Goal: Information Seeking & Learning: Check status

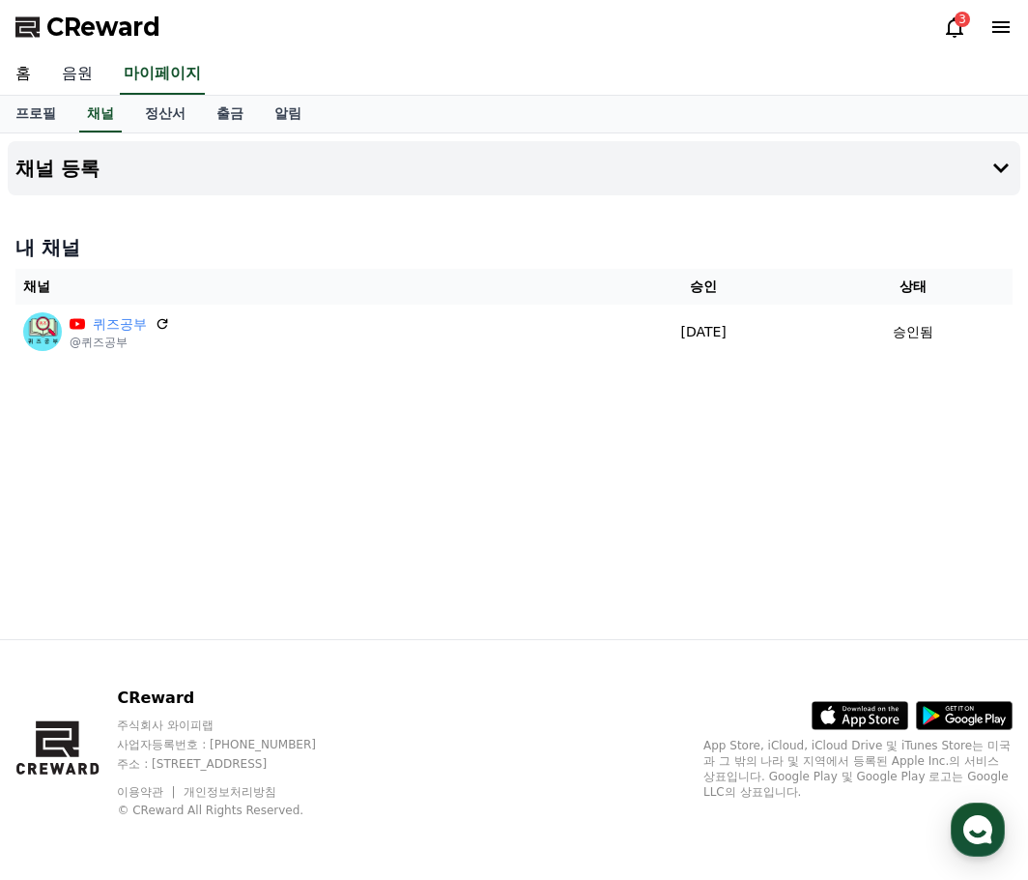
click at [70, 70] on link "음원" at bounding box center [77, 74] width 62 height 41
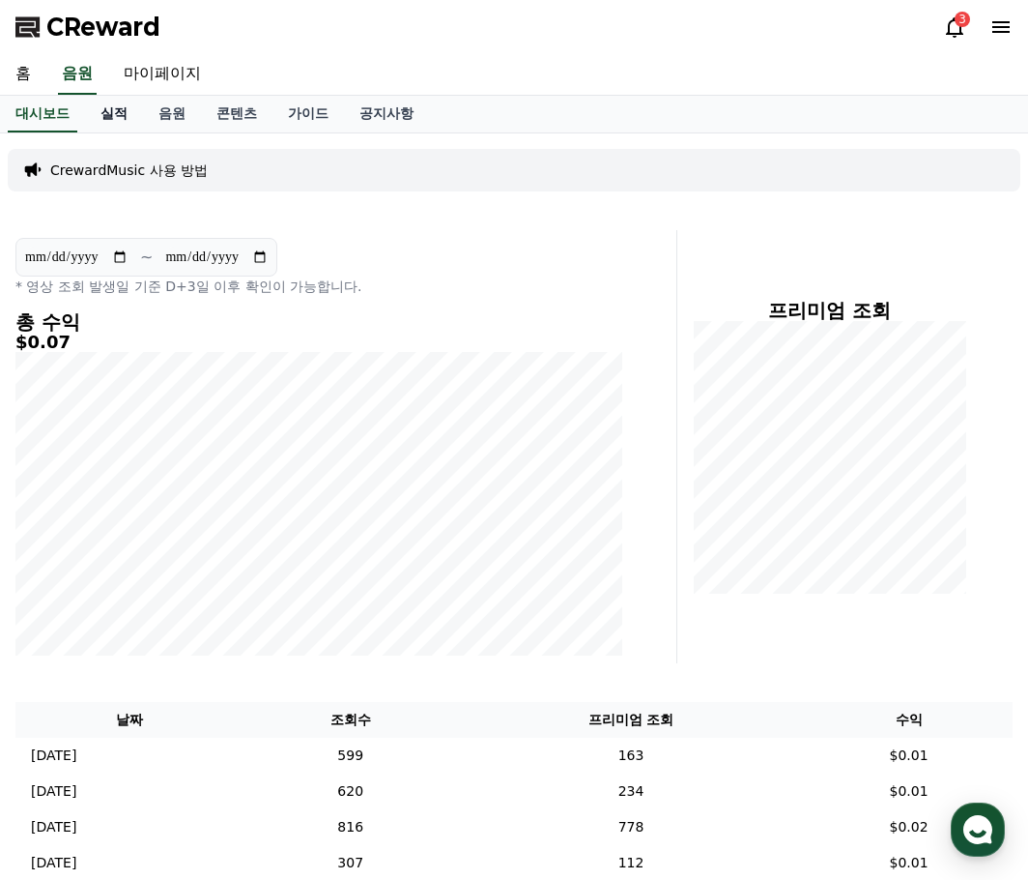
click at [106, 110] on link "실적" at bounding box center [114, 114] width 58 height 37
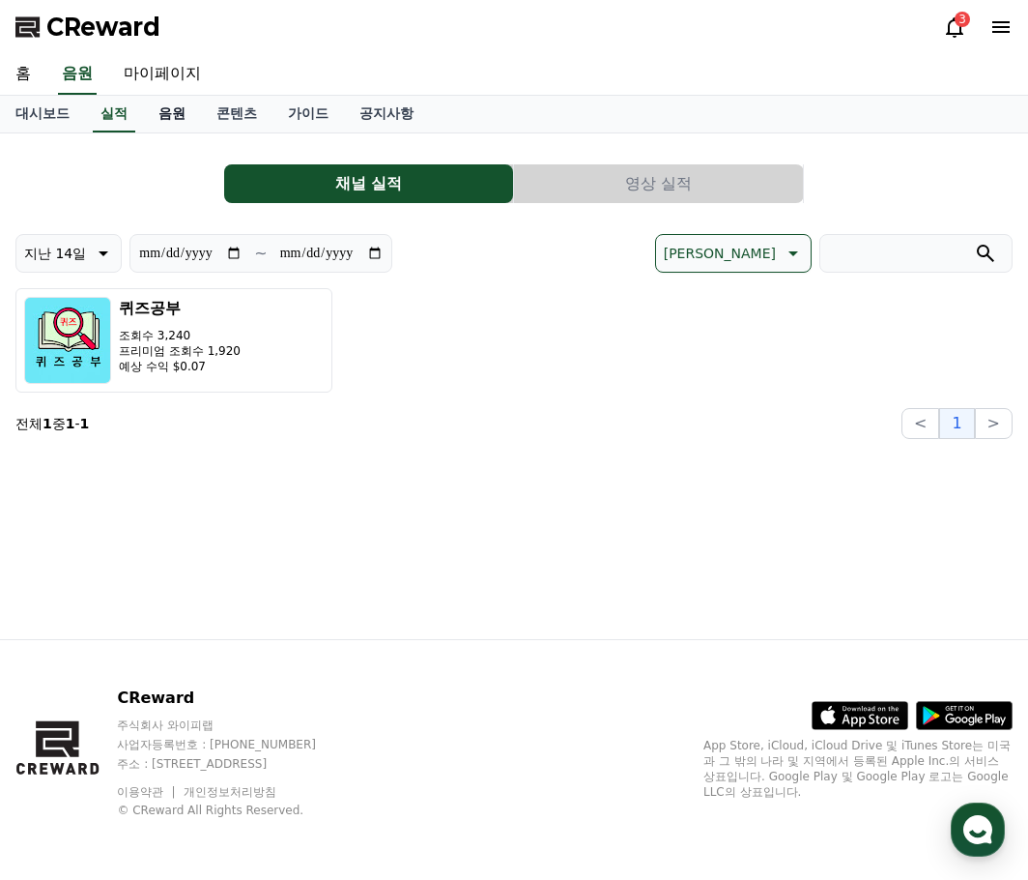
click at [167, 115] on link "음원" at bounding box center [172, 114] width 58 height 37
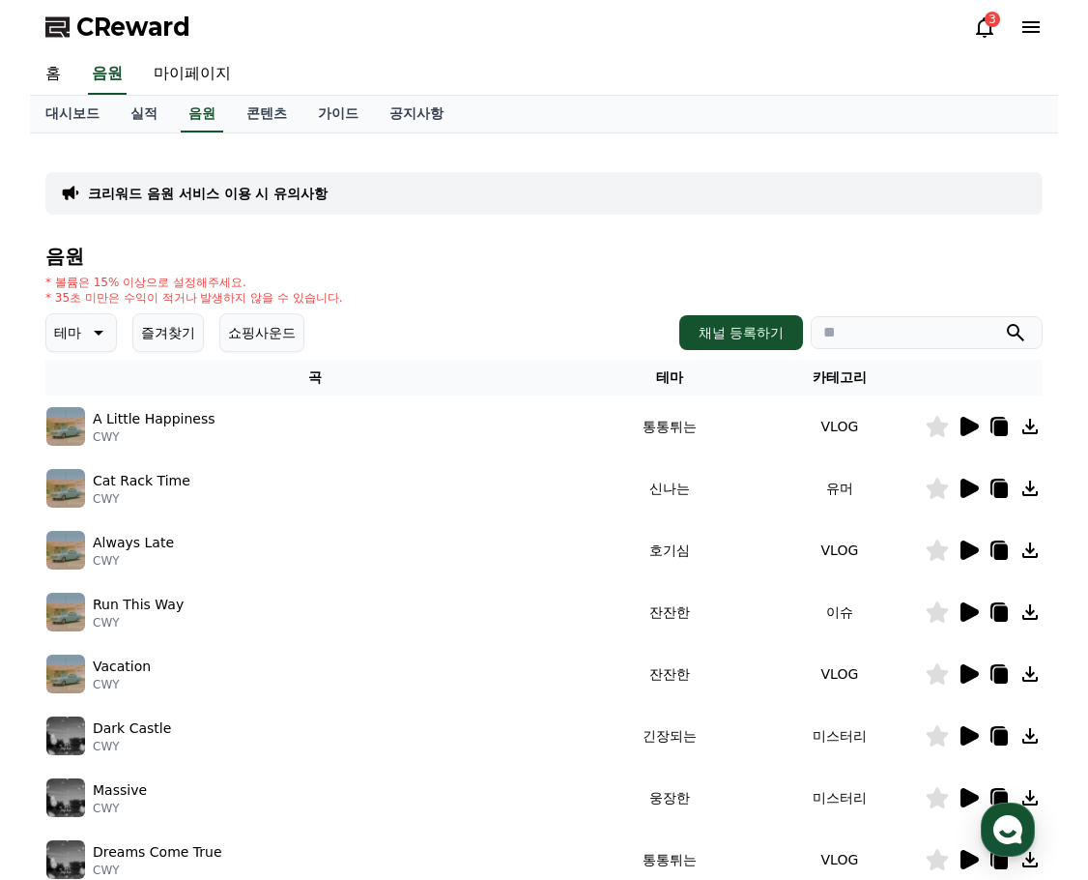
scroll to position [290, 0]
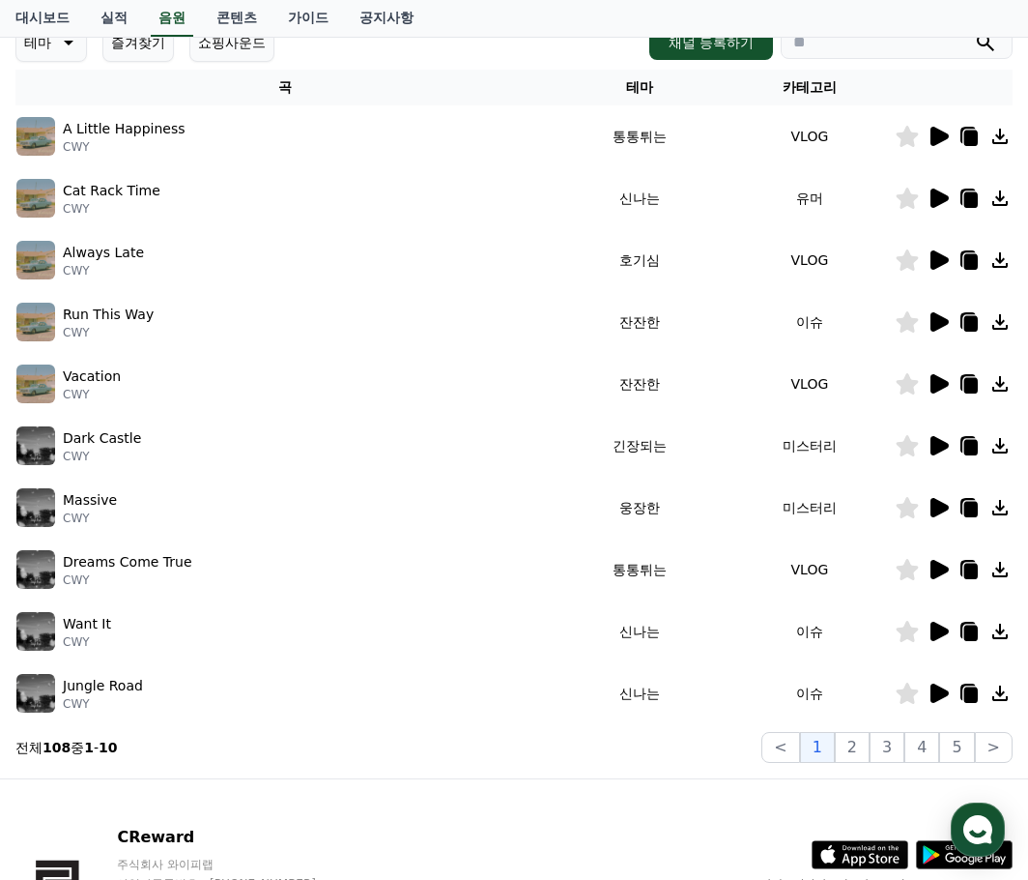
click at [937, 325] on icon at bounding box center [940, 321] width 18 height 19
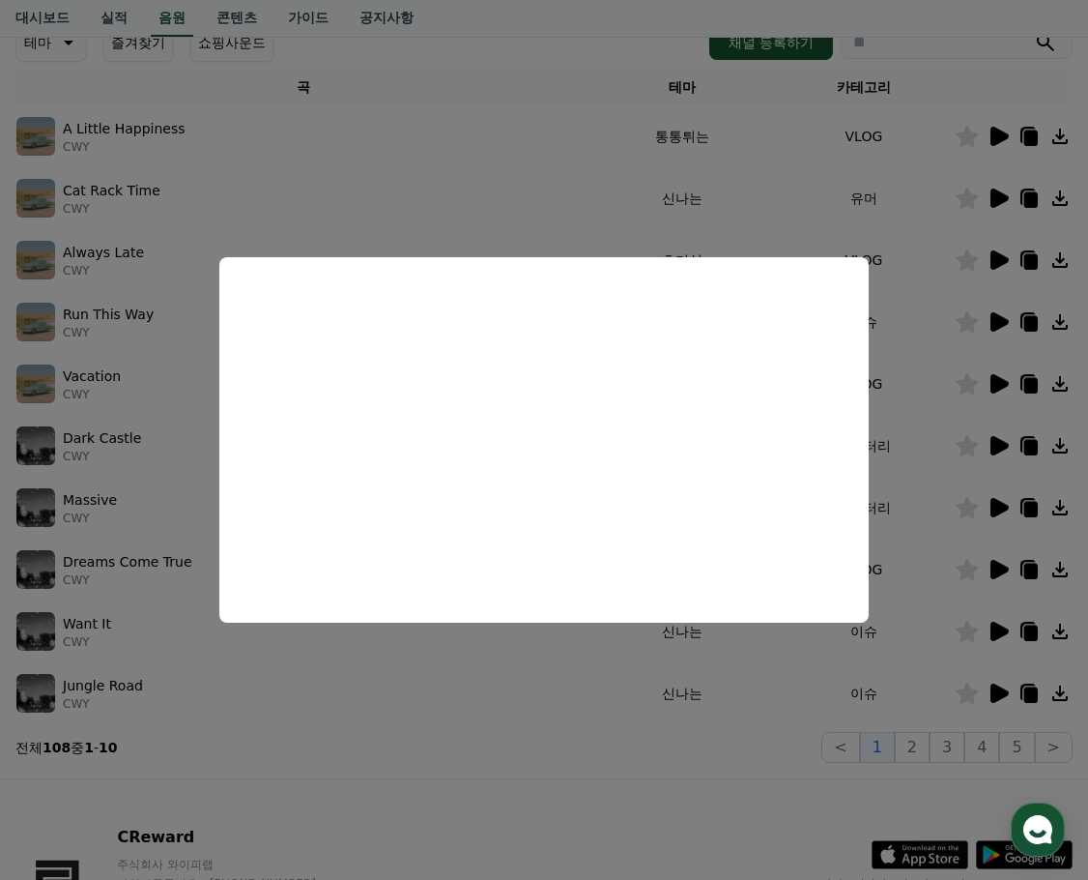
click at [781, 212] on button "close modal" at bounding box center [544, 440] width 1088 height 880
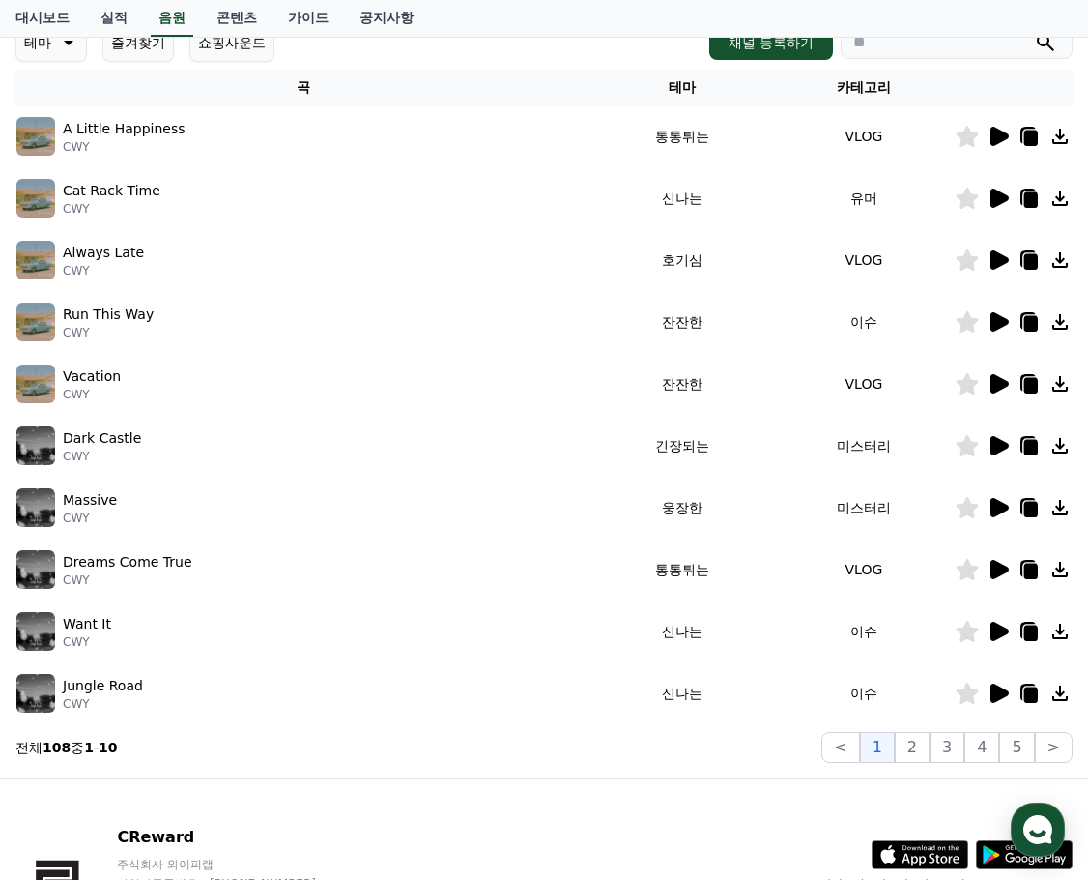
click at [996, 386] on icon at bounding box center [1000, 383] width 18 height 19
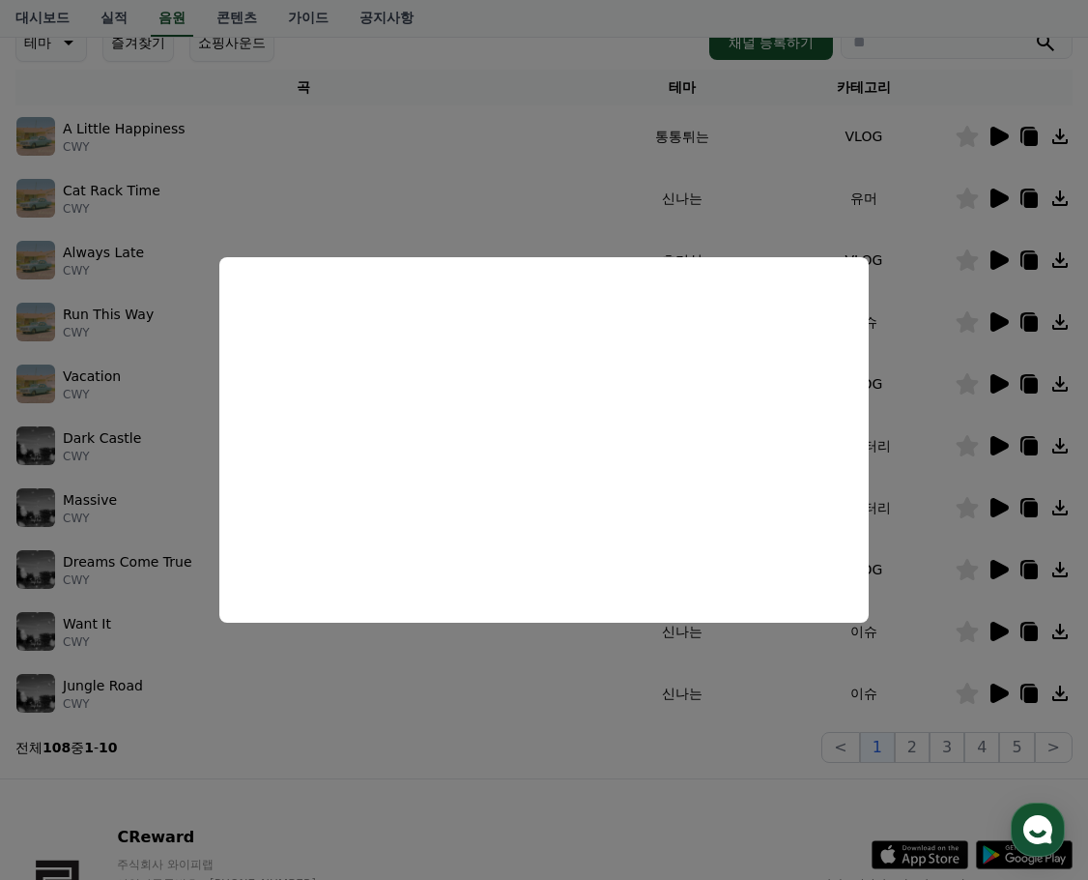
click at [599, 732] on button "close modal" at bounding box center [544, 440] width 1088 height 880
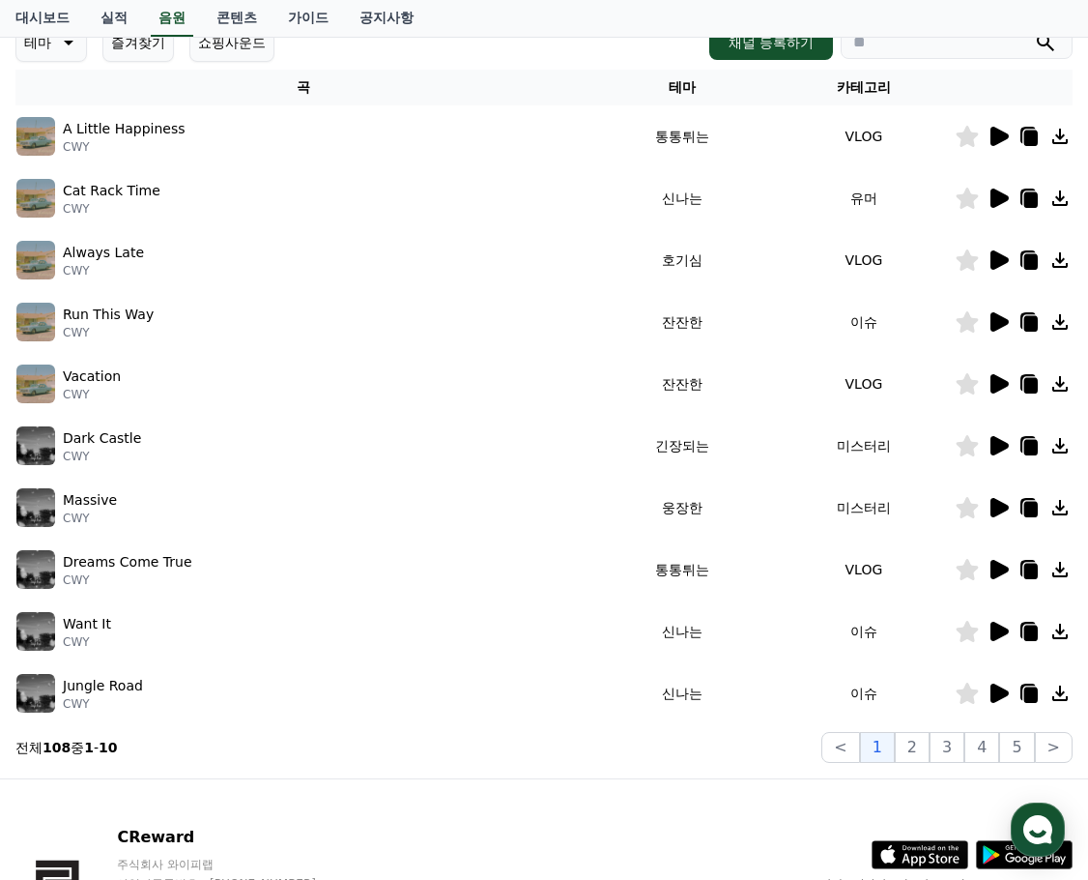
click at [998, 505] on icon at bounding box center [1000, 507] width 18 height 19
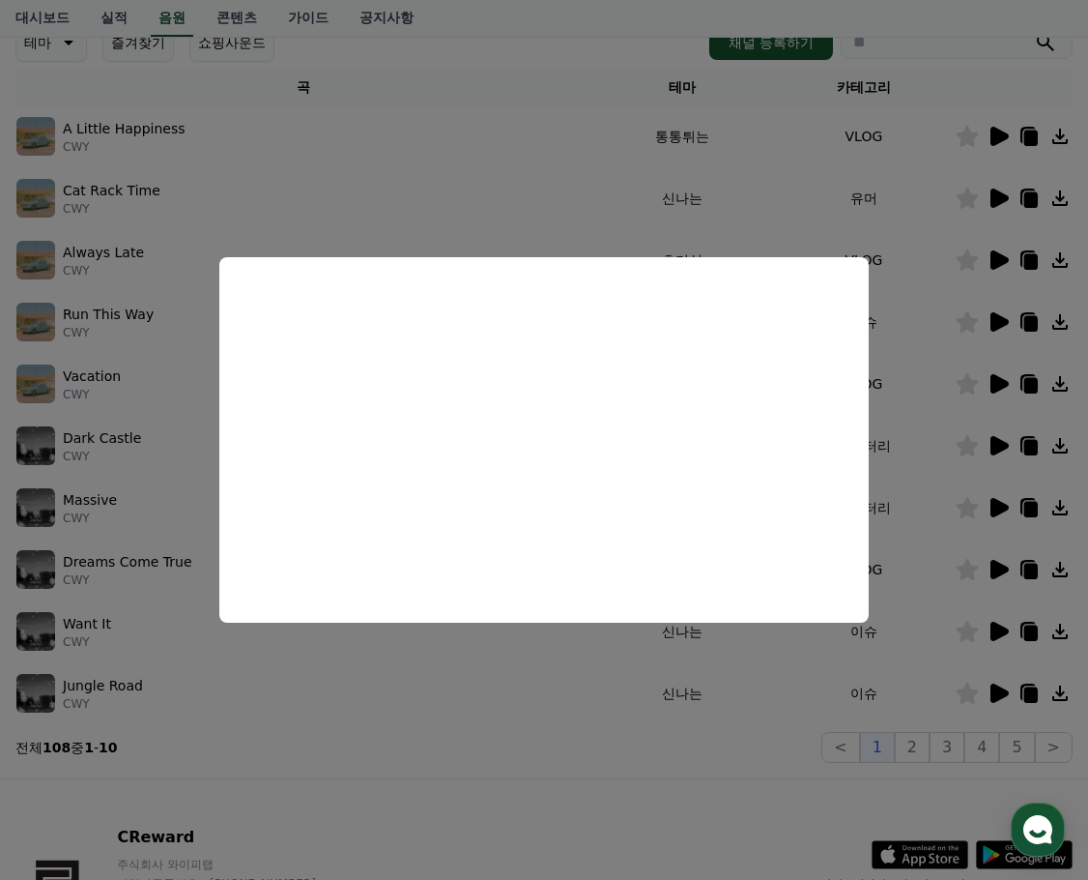
click at [456, 805] on button "close modal" at bounding box center [544, 440] width 1088 height 880
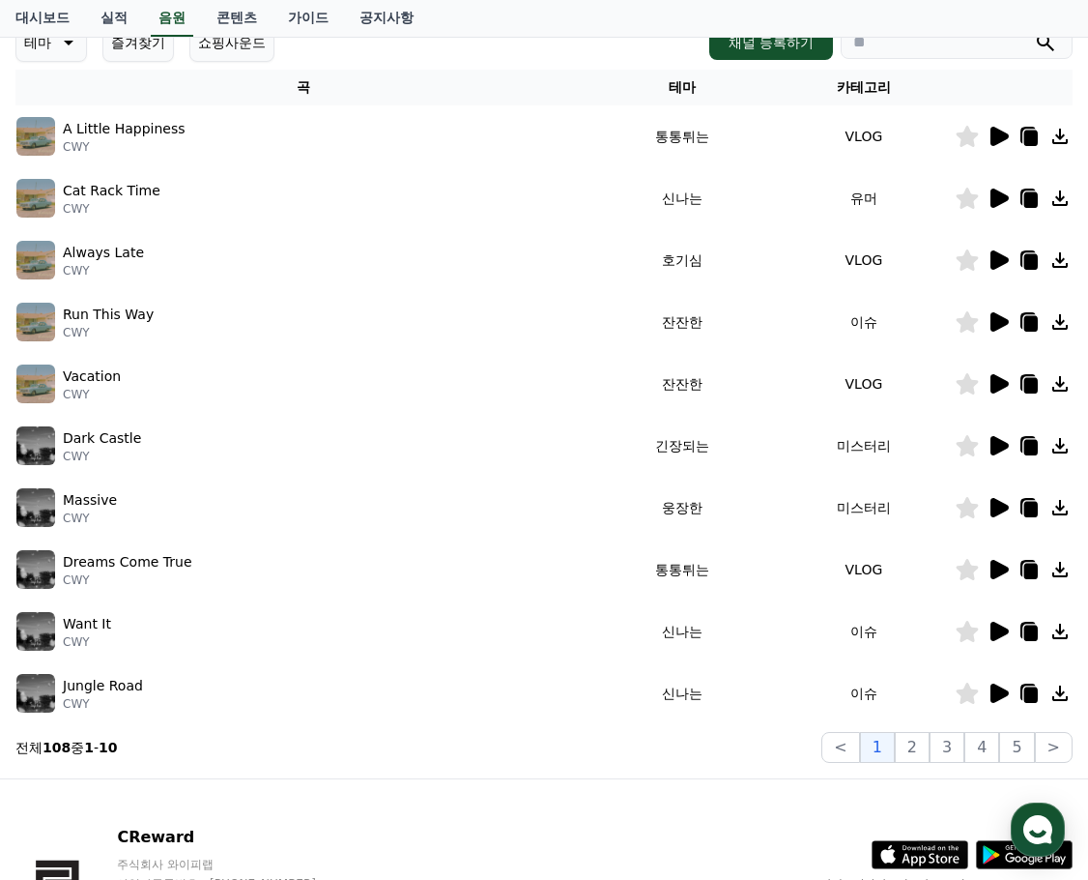
click at [1027, 505] on icon at bounding box center [1032, 509] width 14 height 15
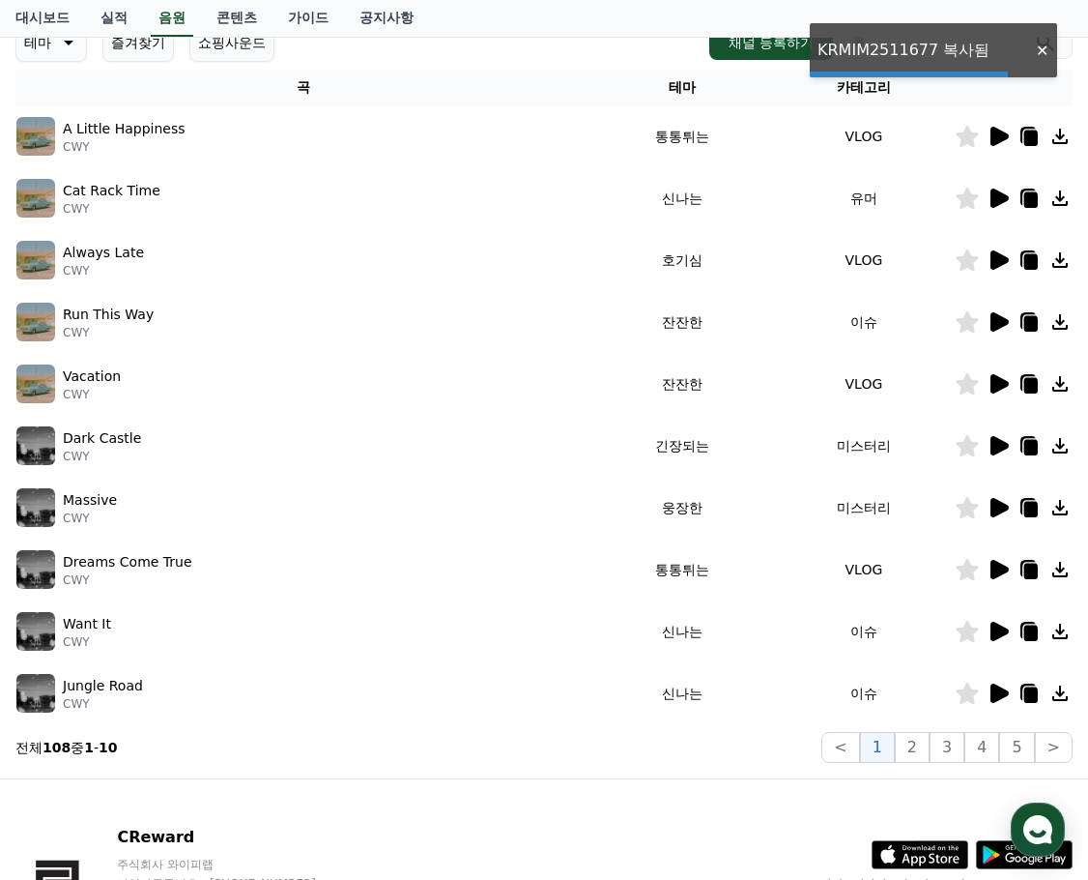
scroll to position [0, 0]
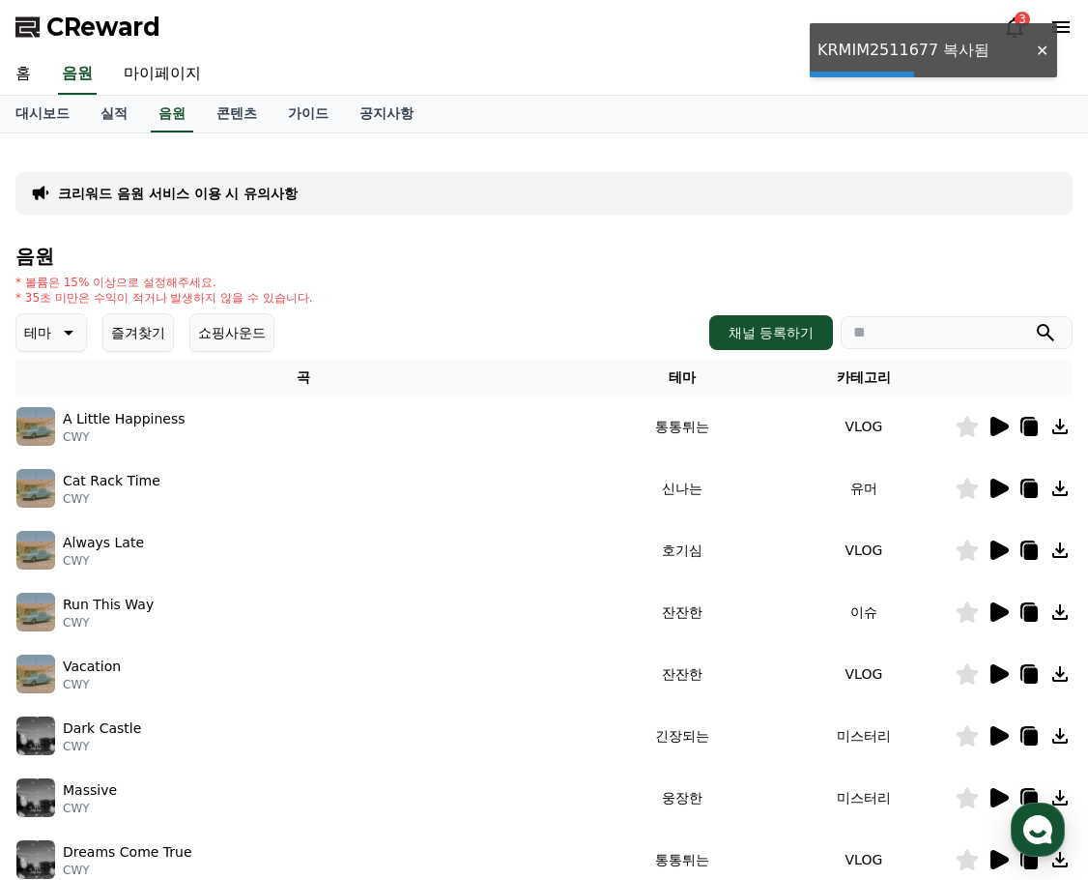
click at [948, 317] on input "search" at bounding box center [957, 332] width 232 height 33
paste input "**********"
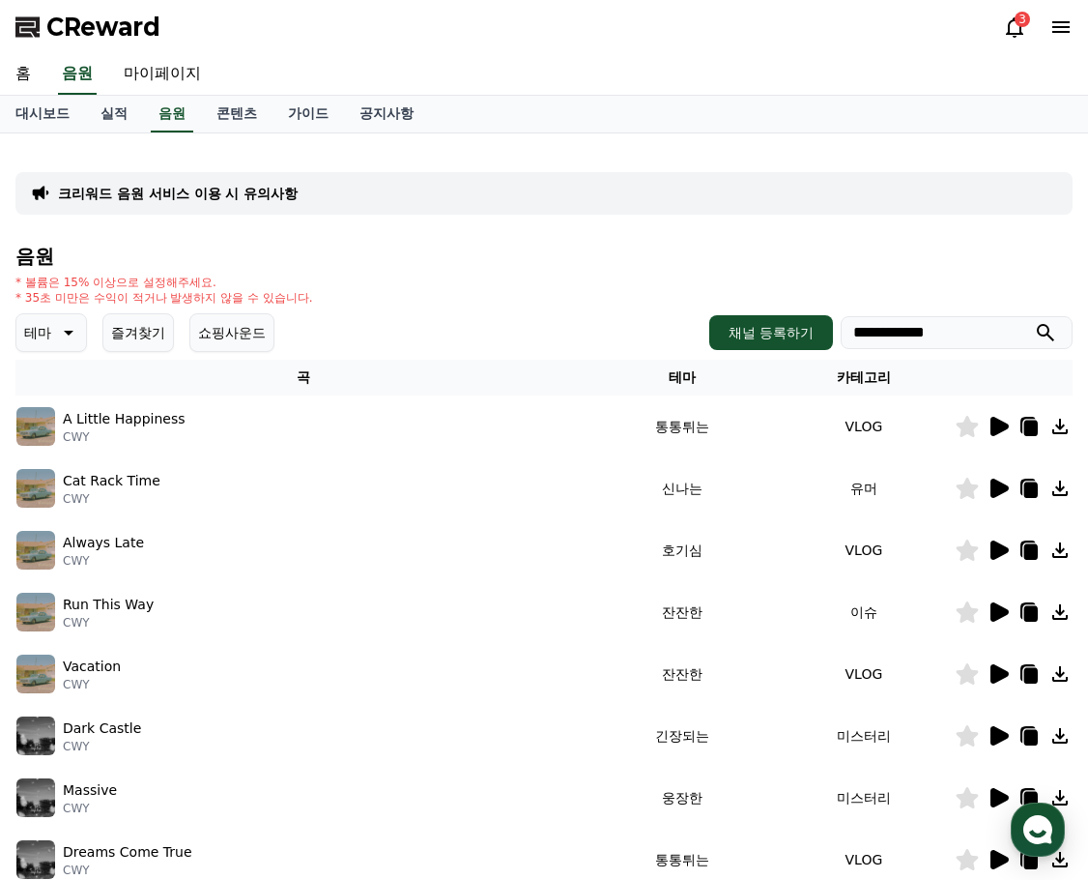
type input "**********"
click at [106, 249] on h4 "음원" at bounding box center [543, 255] width 1057 height 21
click at [418, 271] on div "**********" at bounding box center [543, 648] width 1057 height 807
click at [51, 116] on link "대시보드" at bounding box center [42, 114] width 85 height 37
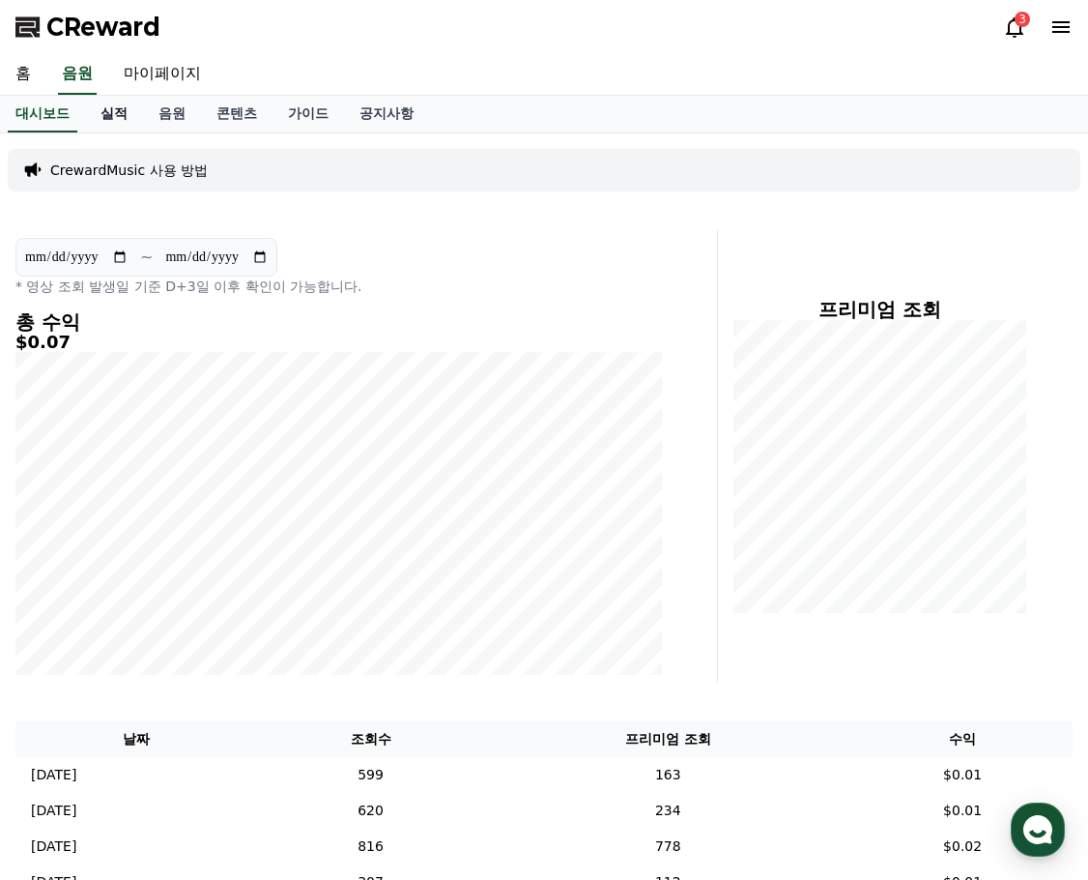
click at [113, 114] on link "실적" at bounding box center [114, 114] width 58 height 37
